Goal: Understand process/instructions: Learn about a topic

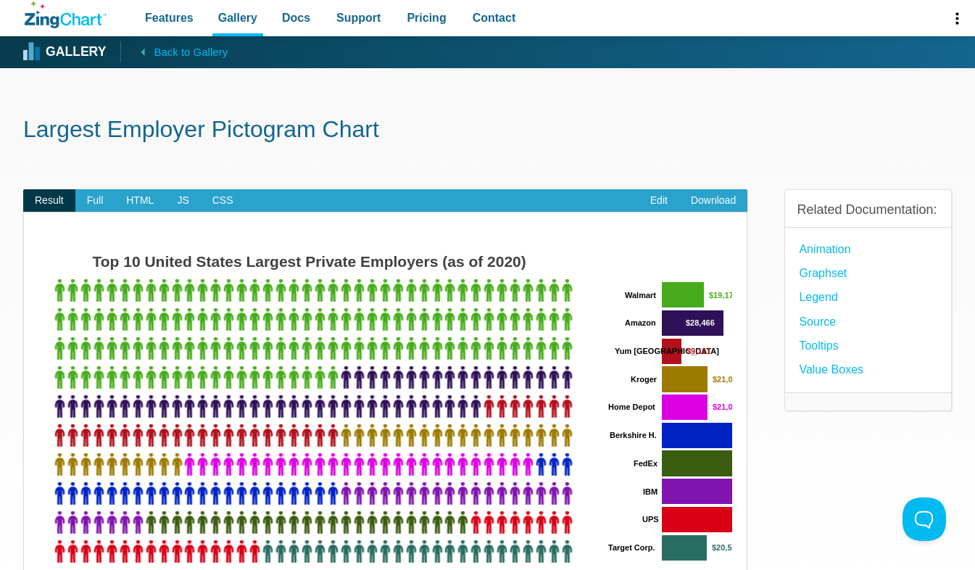
click at [652, 202] on link "Edit" at bounding box center [659, 200] width 41 height 23
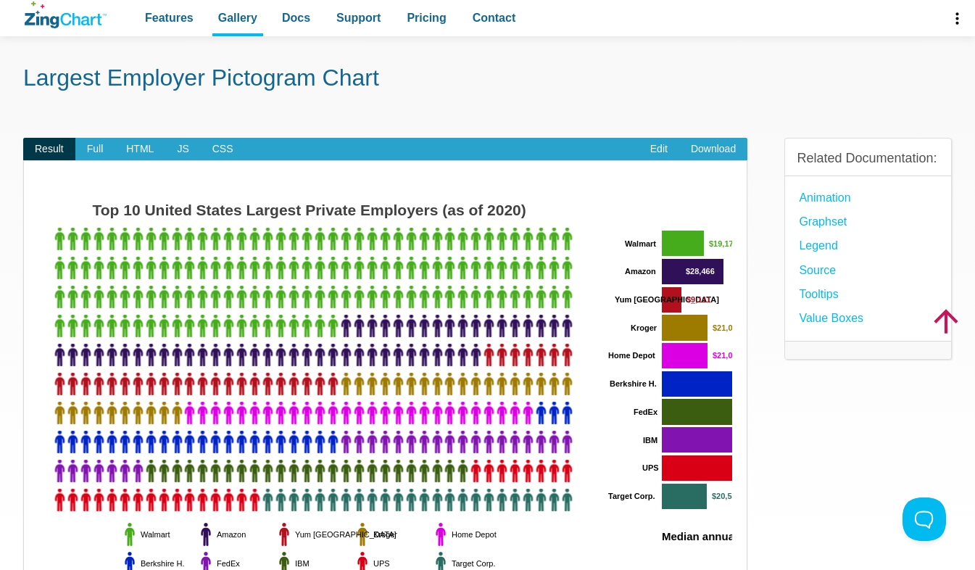
scroll to position [47, 0]
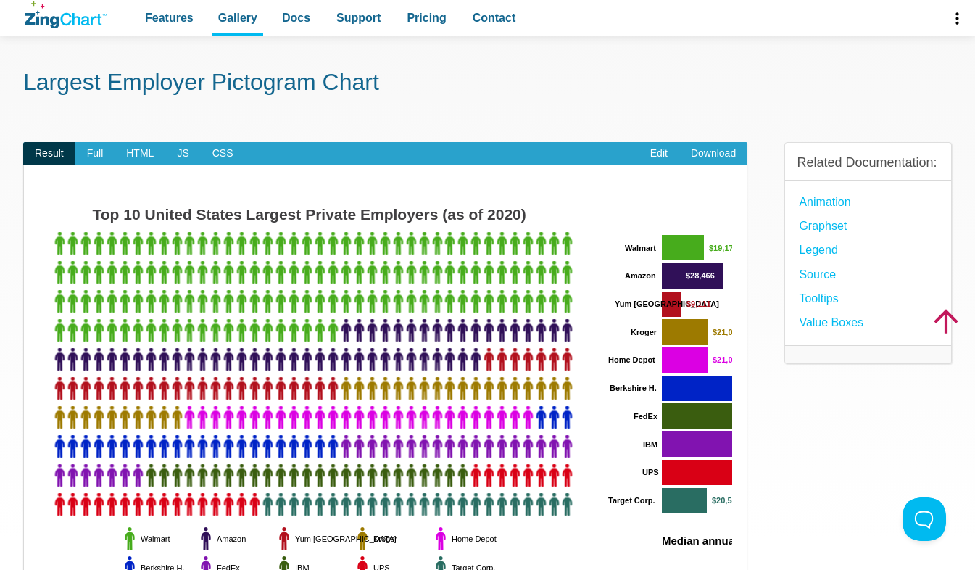
click at [91, 153] on span "Full" at bounding box center [95, 153] width 40 height 23
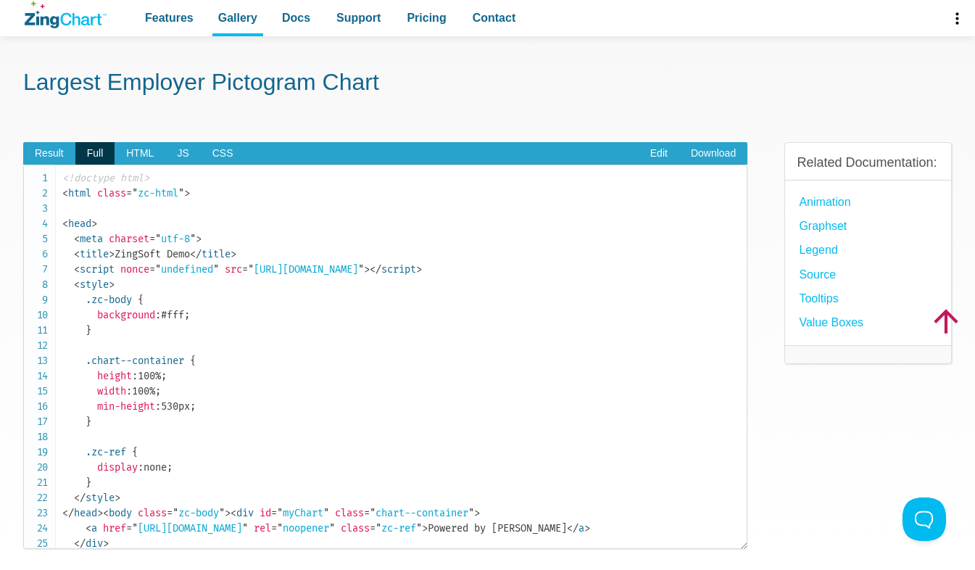
click at [173, 150] on span "JS" at bounding box center [182, 153] width 35 height 23
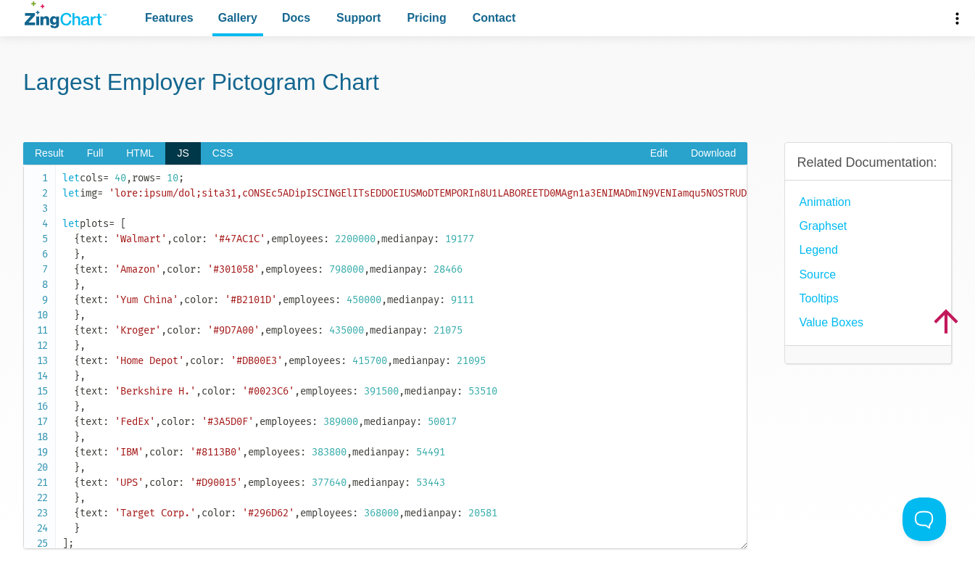
click at [216, 151] on span "CSS" at bounding box center [223, 153] width 44 height 23
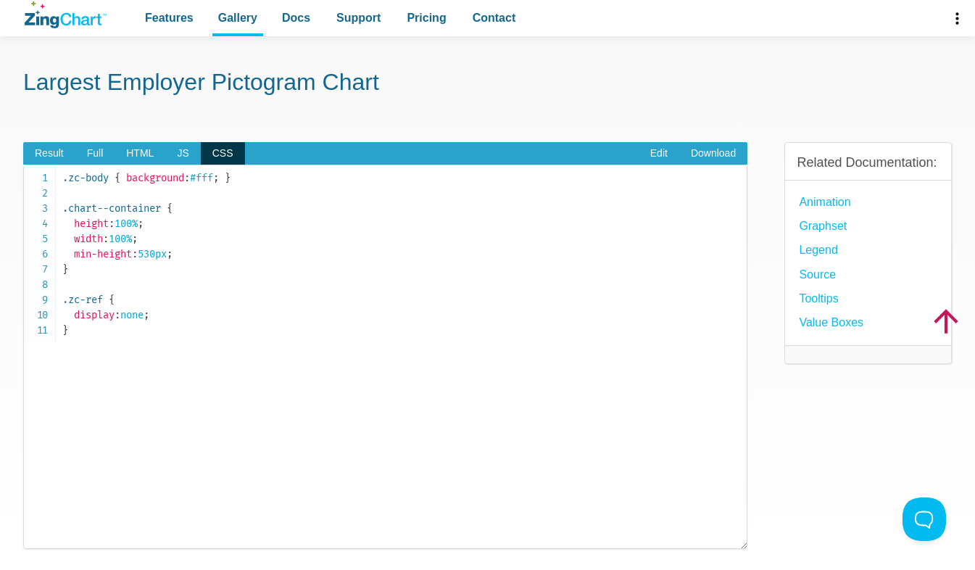
click at [100, 154] on span "Full" at bounding box center [95, 153] width 40 height 23
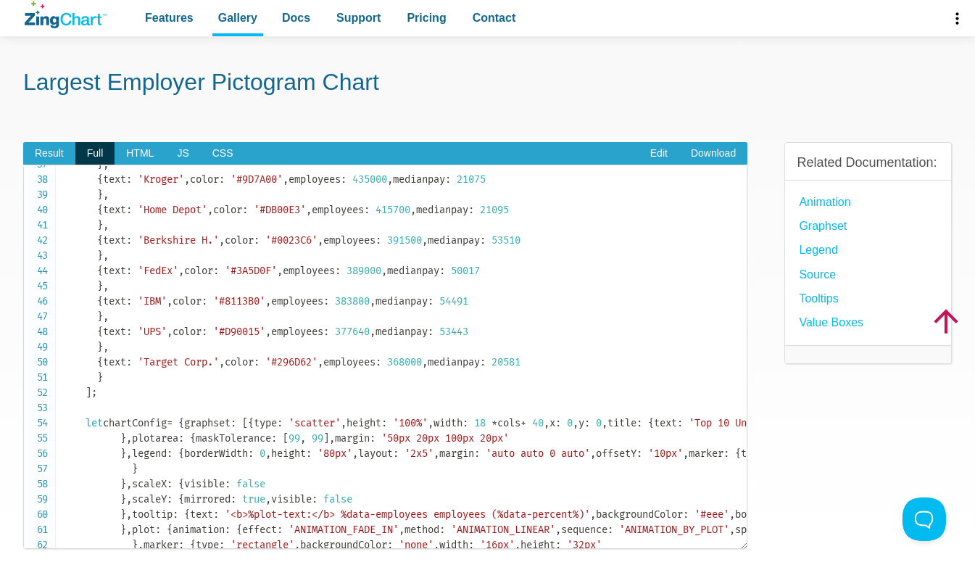
scroll to position [436, 0]
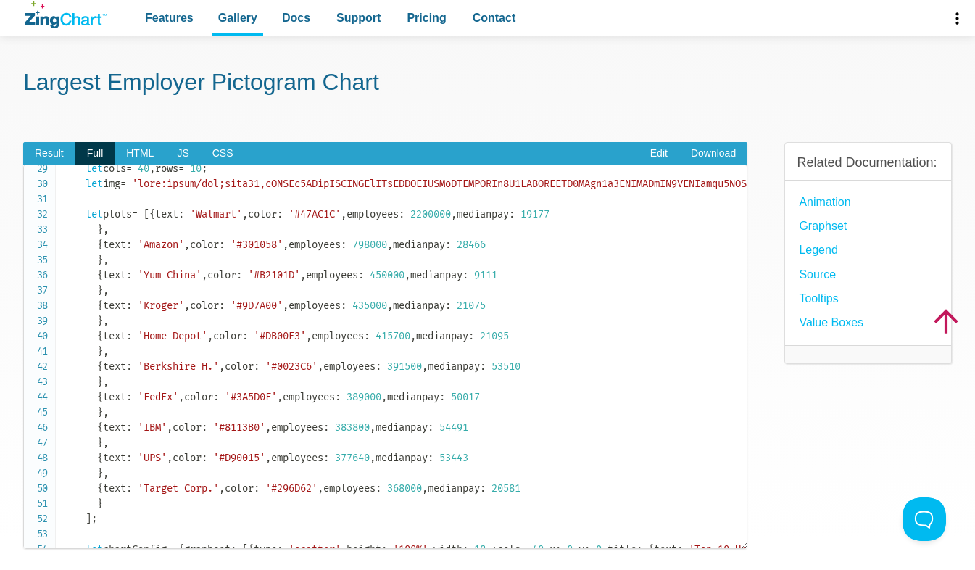
click at [652, 153] on link "Edit" at bounding box center [659, 153] width 41 height 23
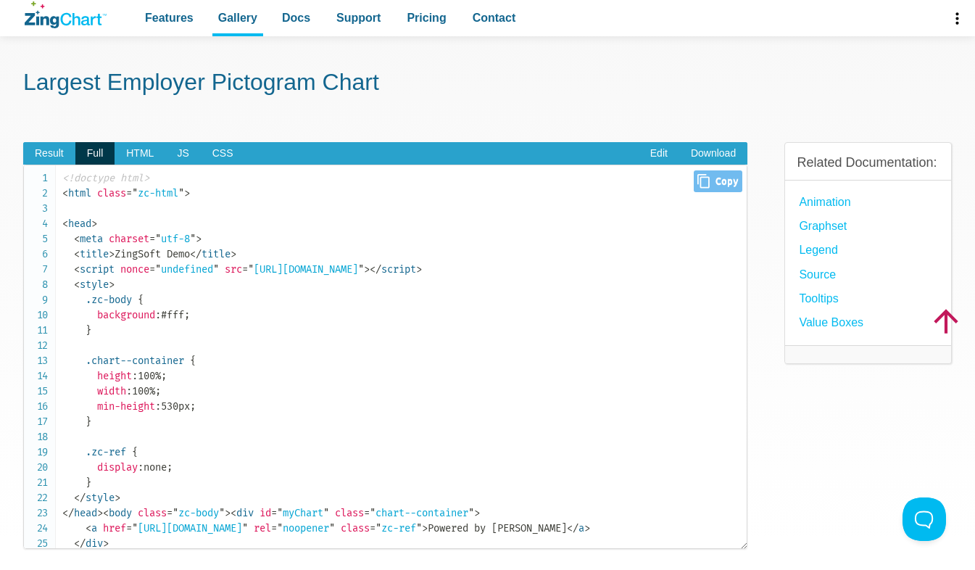
scroll to position [0, 0]
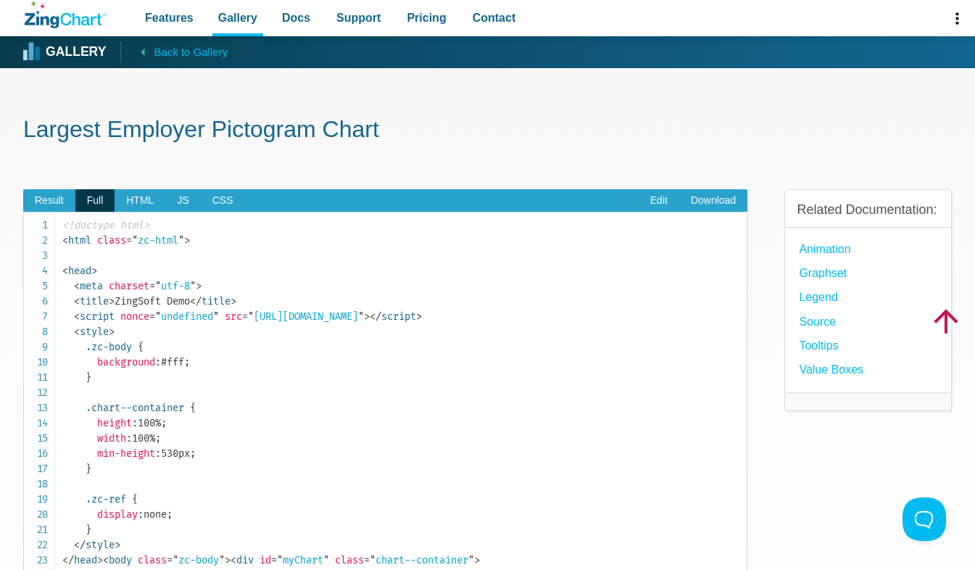
click at [657, 196] on link "Edit" at bounding box center [659, 200] width 41 height 23
